Goal: Task Accomplishment & Management: Manage account settings

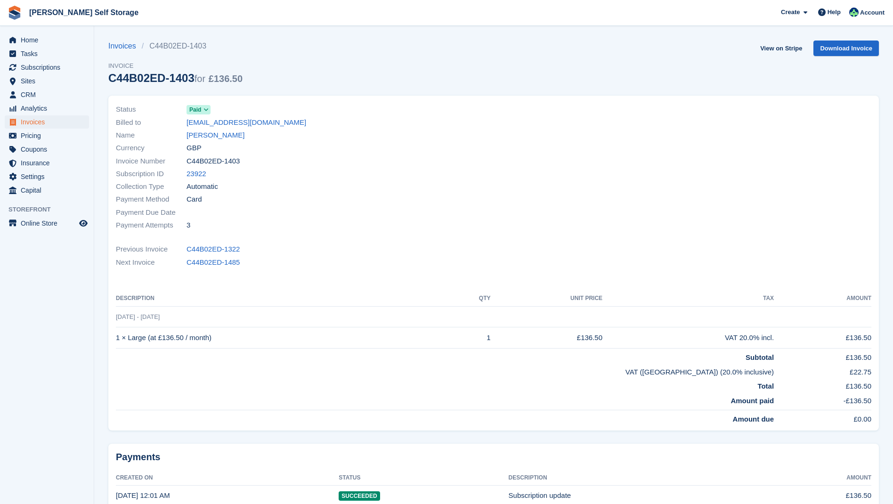
drag, startPoint x: 39, startPoint y: 122, endPoint x: 89, endPoint y: 116, distance: 50.3
click at [39, 122] on span "Invoices" at bounding box center [49, 121] width 57 height 13
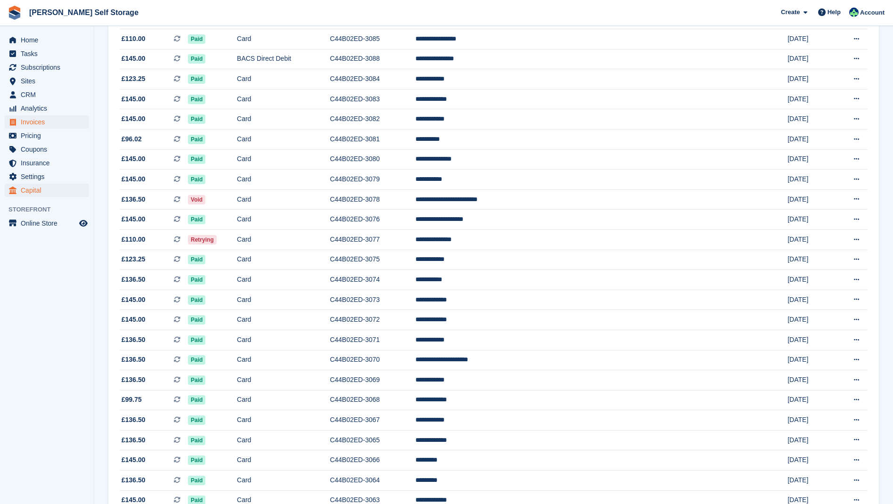
scroll to position [389, 0]
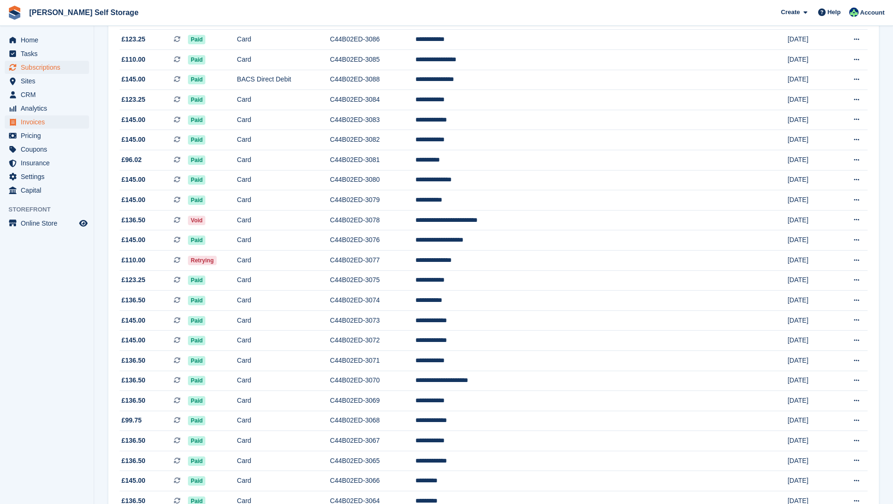
drag, startPoint x: 36, startPoint y: 66, endPoint x: 47, endPoint y: 68, distance: 11.1
click at [36, 66] on span "Subscriptions" at bounding box center [49, 67] width 57 height 13
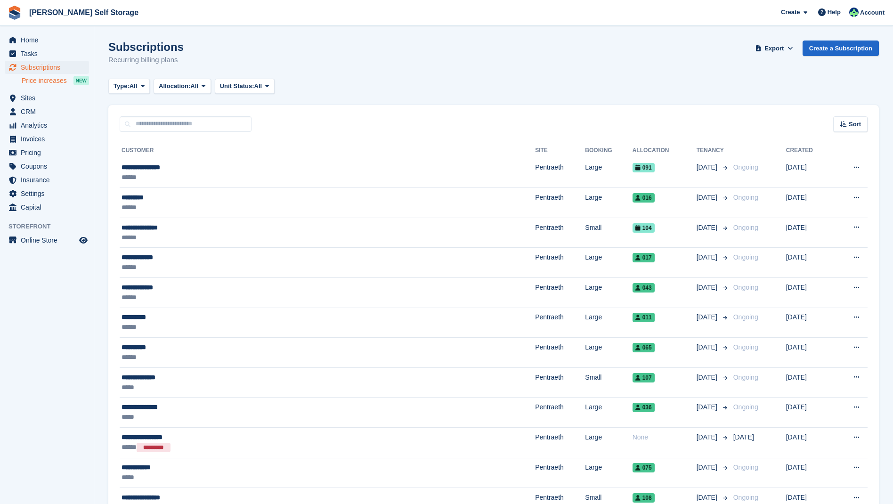
drag, startPoint x: 22, startPoint y: 82, endPoint x: 33, endPoint y: 84, distance: 11.4
click at [23, 82] on span "Price increases" at bounding box center [44, 80] width 45 height 9
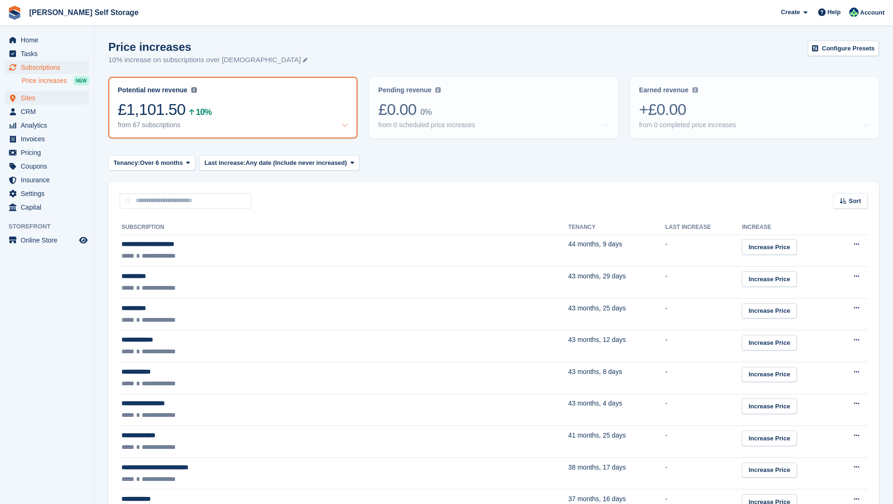
click at [27, 97] on span "Sites" at bounding box center [49, 97] width 57 height 13
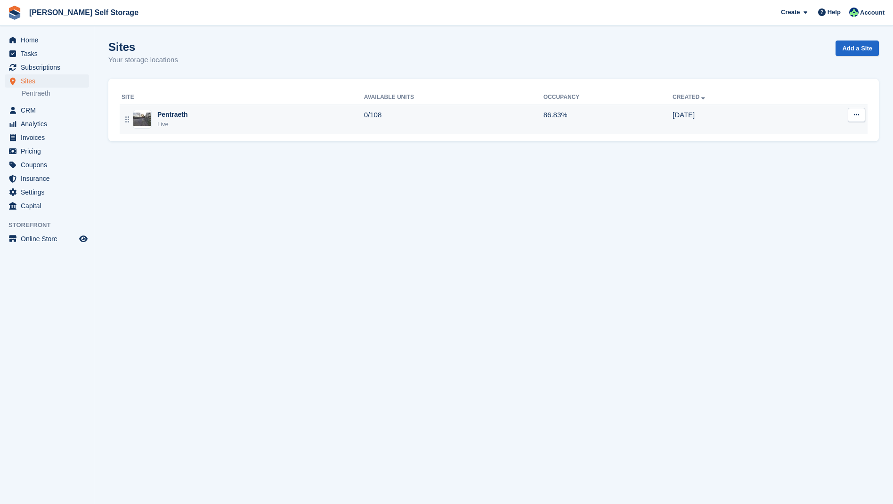
click at [174, 113] on div "Pentraeth" at bounding box center [172, 115] width 31 height 10
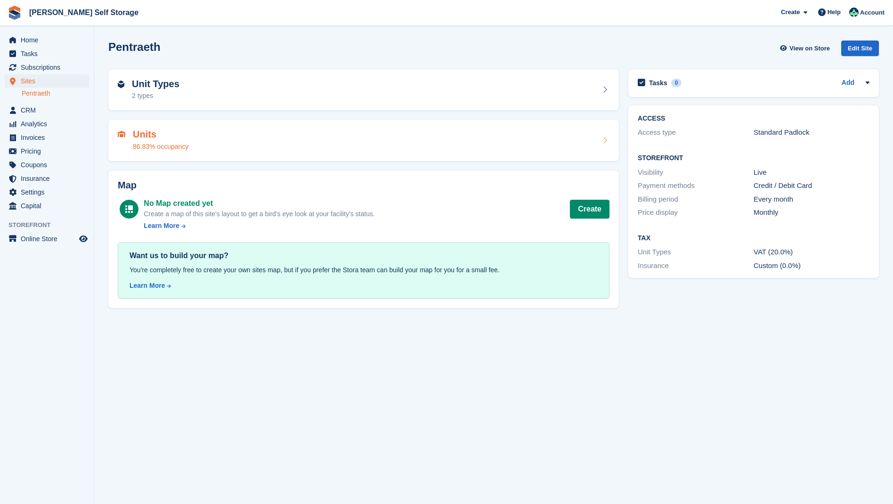
drag, startPoint x: 141, startPoint y: 134, endPoint x: 180, endPoint y: 135, distance: 39.1
click at [142, 134] on h2 "Units" at bounding box center [161, 134] width 56 height 11
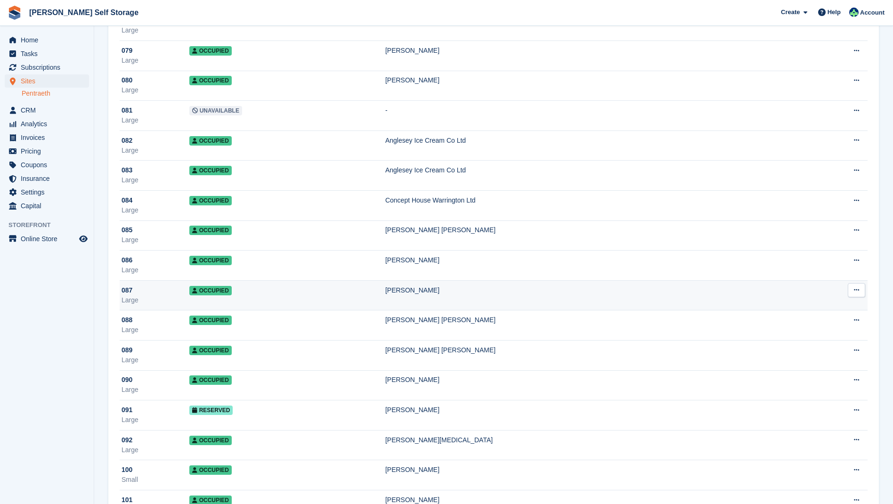
scroll to position [2412, 0]
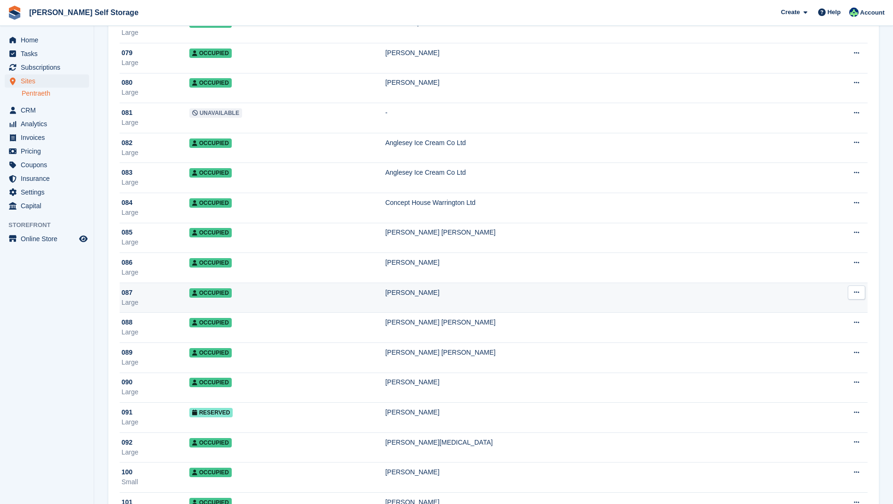
click at [213, 296] on td "Occupied" at bounding box center [287, 298] width 196 height 30
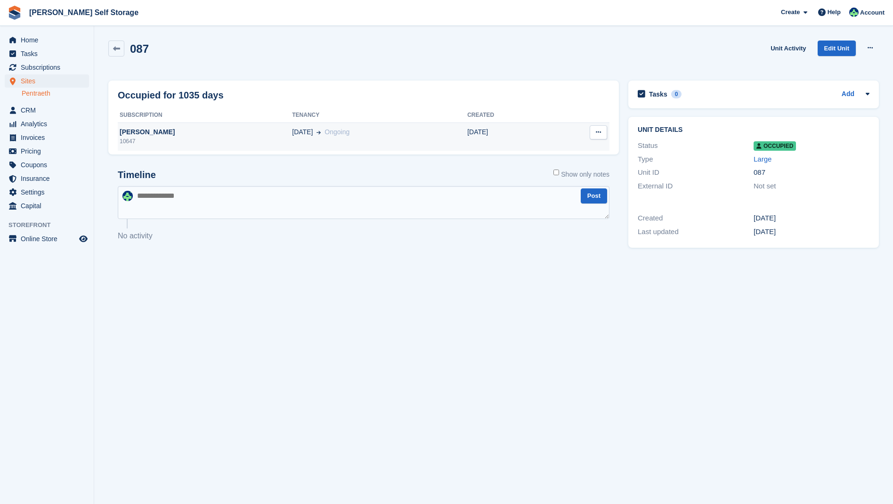
click at [154, 135] on div "Oliver Soutter" at bounding box center [205, 132] width 174 height 10
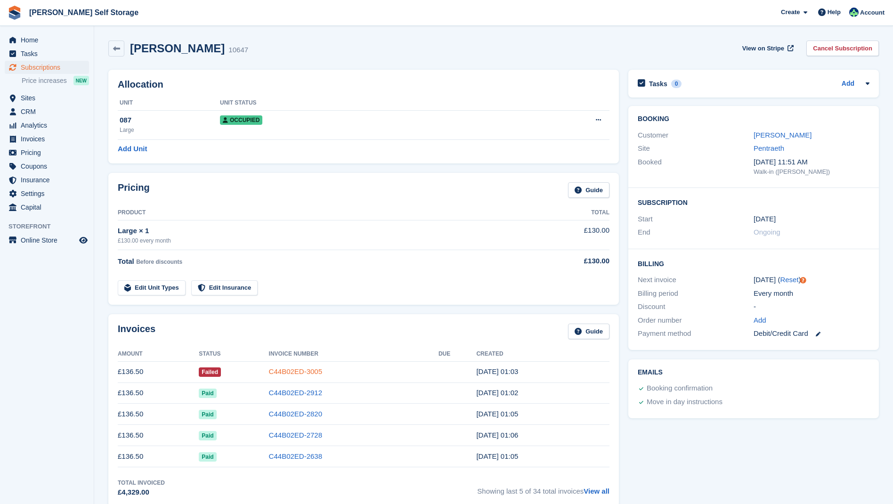
scroll to position [0, 0]
click at [293, 370] on link "C44B02ED-3005" at bounding box center [295, 371] width 53 height 8
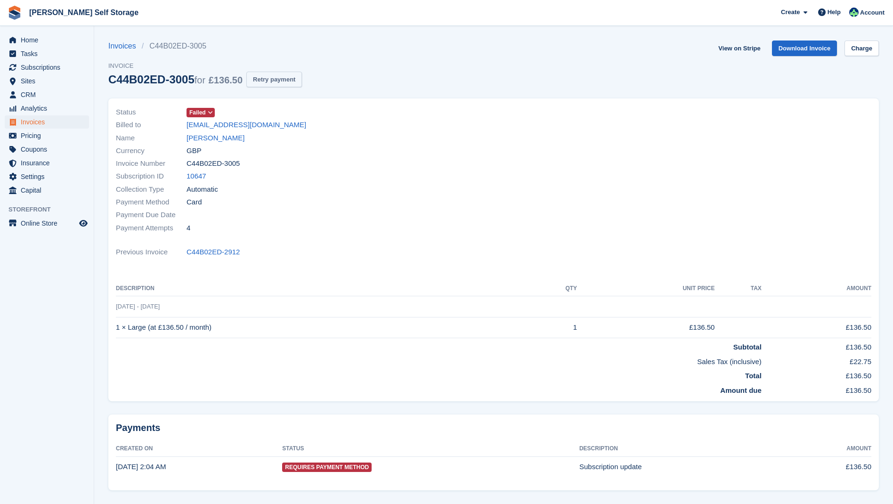
click at [289, 80] on button "Retry payment" at bounding box center [274, 80] width 56 height 16
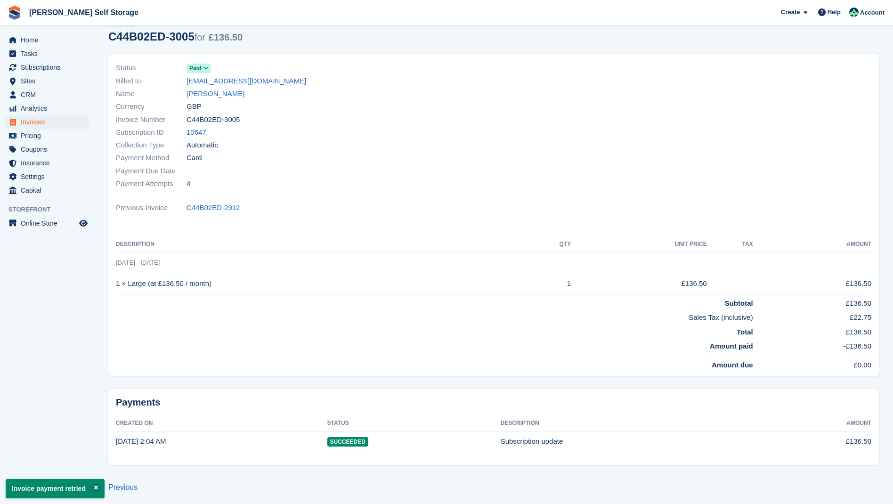
scroll to position [41, 0]
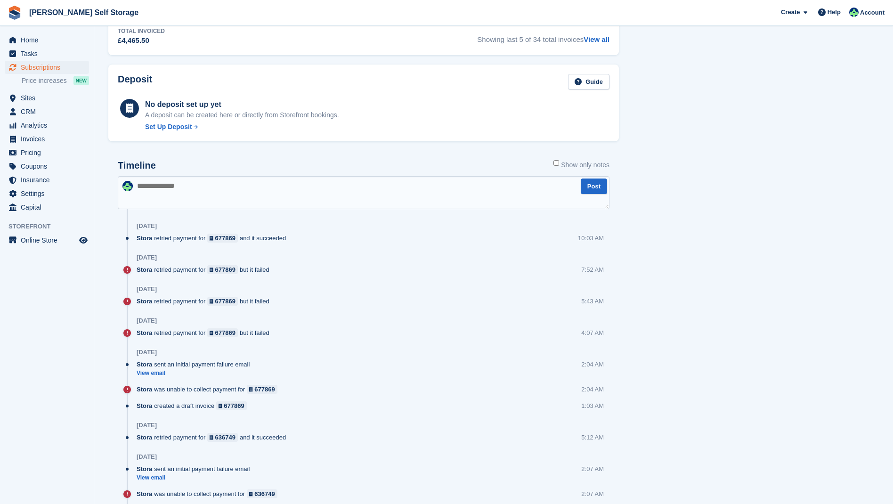
scroll to position [452, 0]
